Goal: Information Seeking & Learning: Learn about a topic

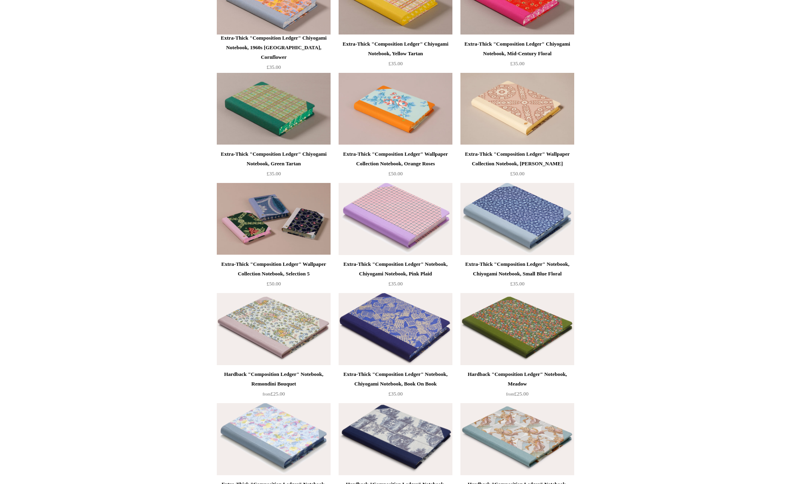
scroll to position [703, 0]
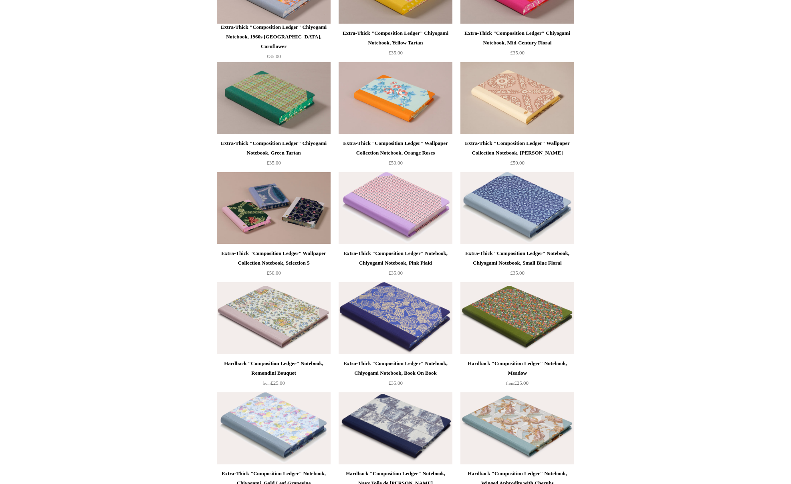
click at [545, 193] on img at bounding box center [517, 208] width 114 height 72
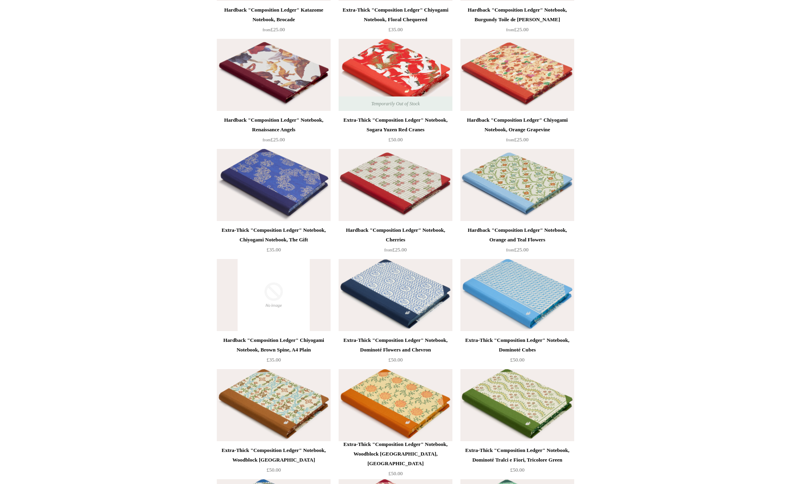
scroll to position [1285, 0]
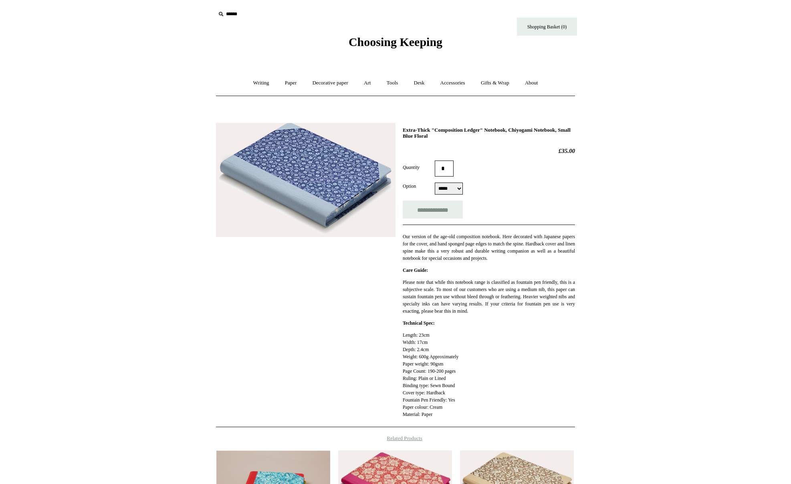
click at [318, 183] on img at bounding box center [305, 180] width 179 height 115
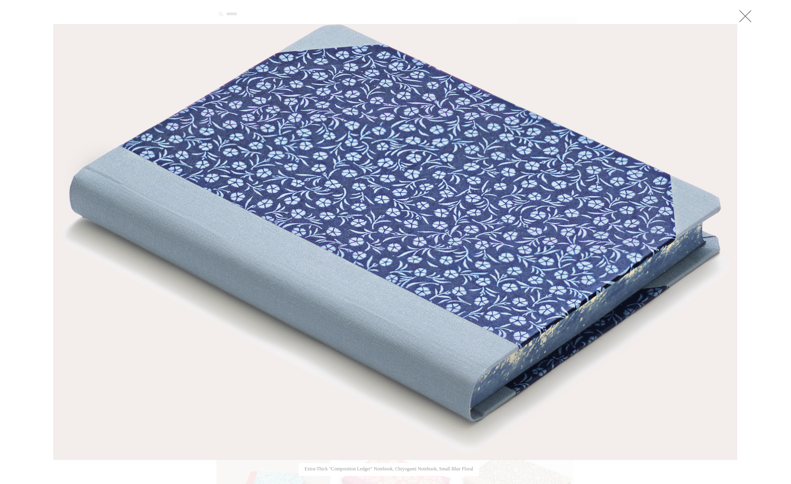
click at [747, 16] on link at bounding box center [745, 16] width 16 height 16
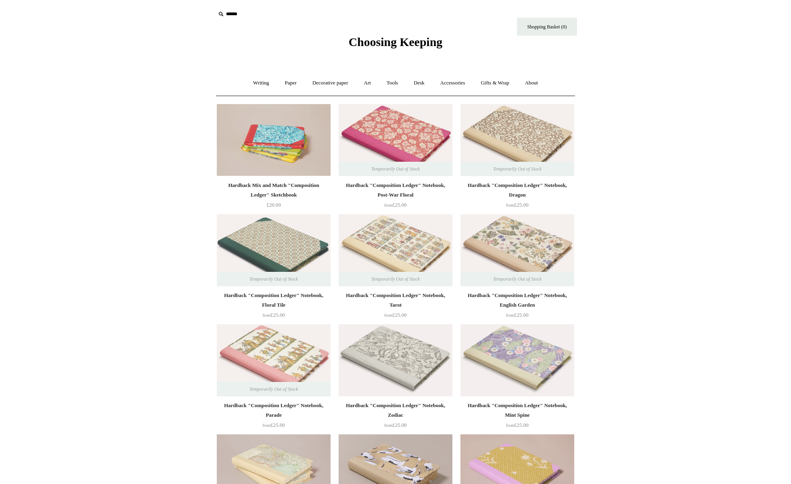
scroll to position [1285, 0]
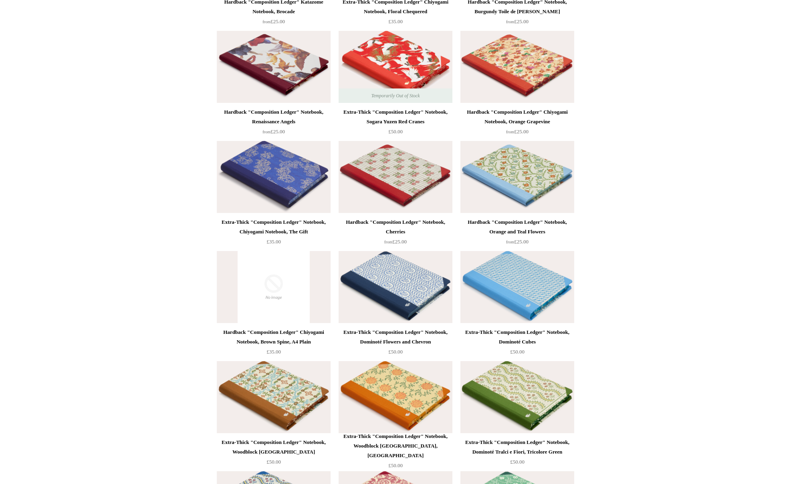
click at [536, 288] on img at bounding box center [517, 287] width 114 height 72
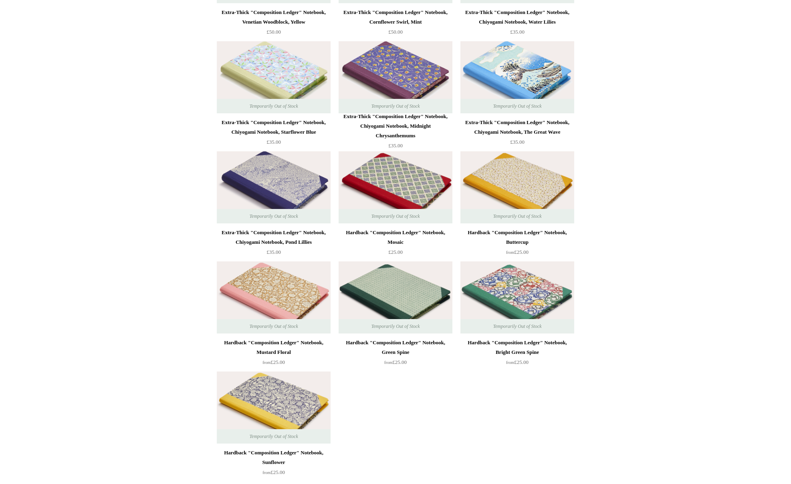
scroll to position [2047, 0]
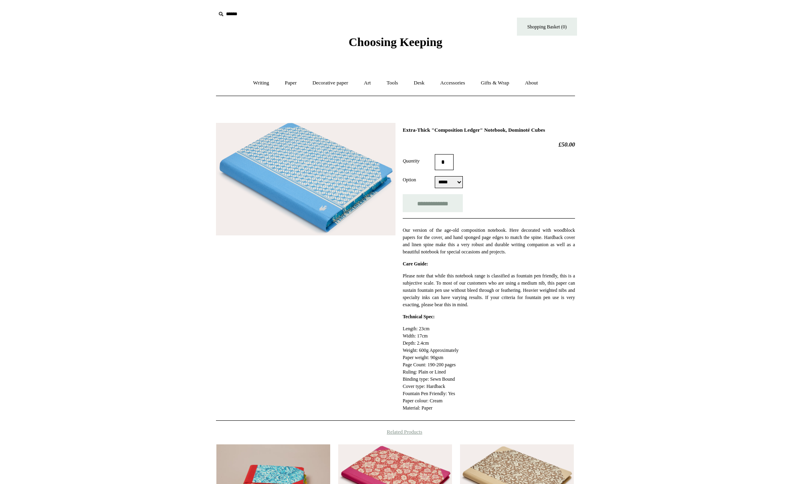
click at [325, 185] on img at bounding box center [305, 179] width 179 height 113
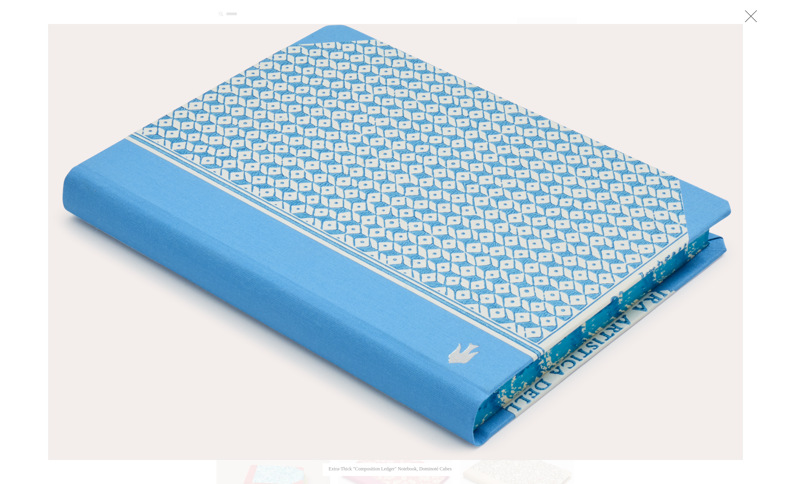
click at [753, 17] on link at bounding box center [751, 16] width 16 height 16
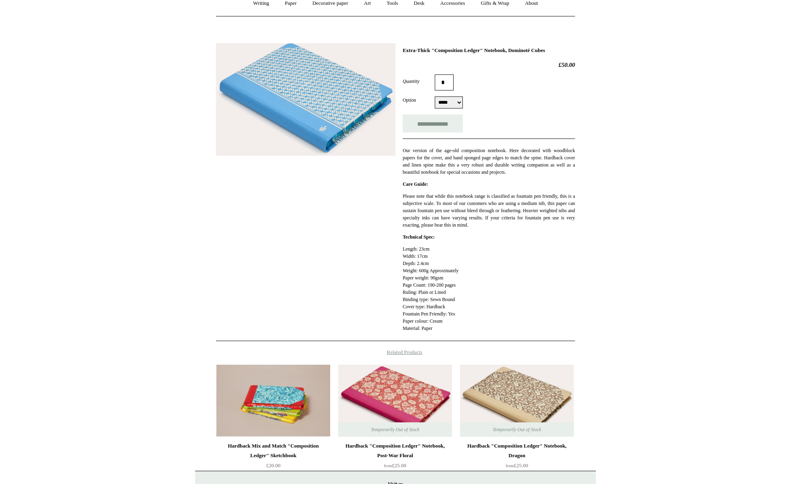
scroll to position [76, 0]
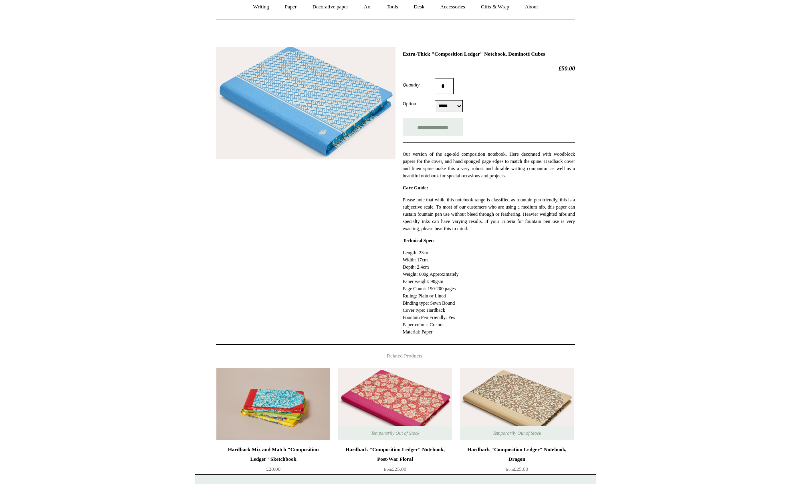
click at [462, 103] on select "***** *****" at bounding box center [449, 106] width 28 height 12
